Goal: Transaction & Acquisition: Purchase product/service

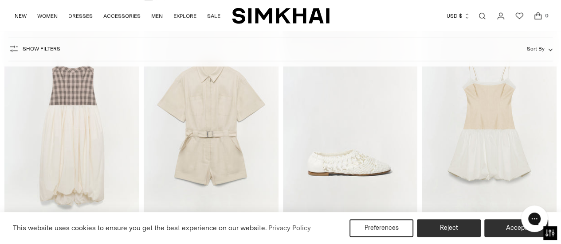
scroll to position [326, 0]
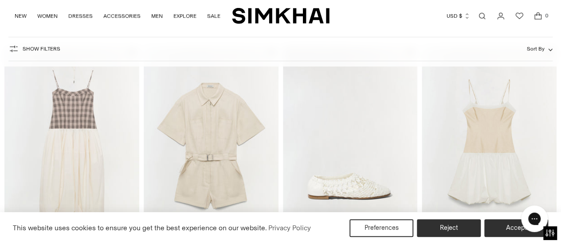
click at [0, 0] on img "Eden Open Weave Flat" at bounding box center [0, 0] width 0 height 0
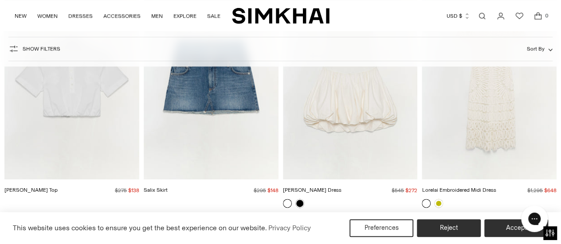
scroll to position [2099, 0]
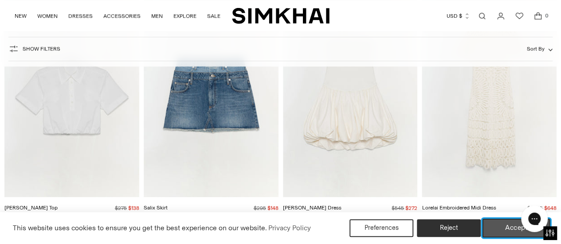
click at [505, 230] on button "Accept" at bounding box center [516, 228] width 68 height 19
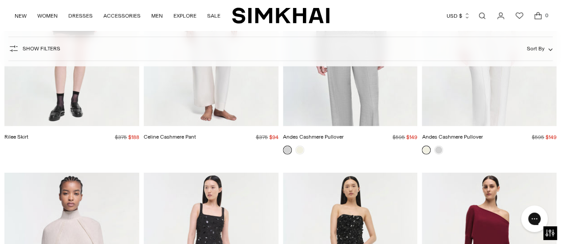
scroll to position [11319, 0]
